Goal: Find specific page/section

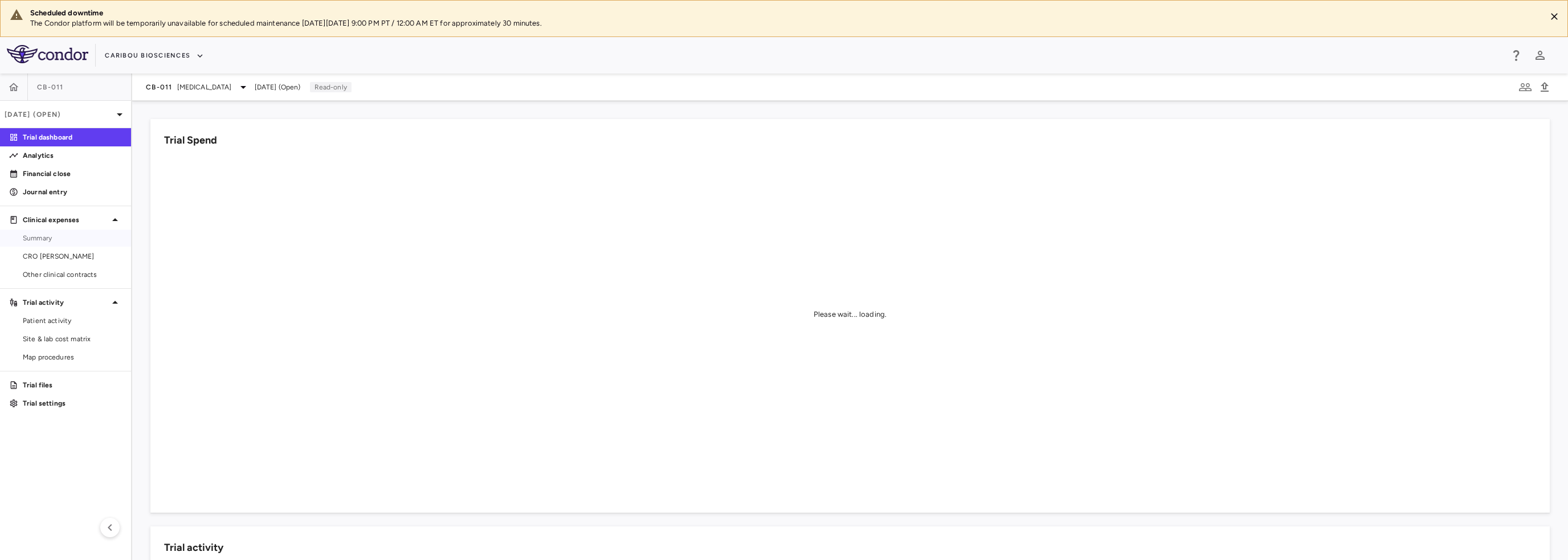
click at [69, 236] on span "Summary" at bounding box center [72, 238] width 99 height 10
